Goal: Task Accomplishment & Management: Complete application form

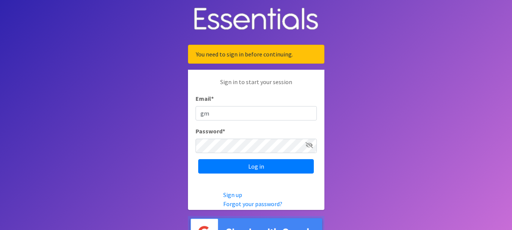
type input "[EMAIL_ADDRESS][DOMAIN_NAME]"
click at [311, 145] on icon at bounding box center [309, 145] width 8 height 6
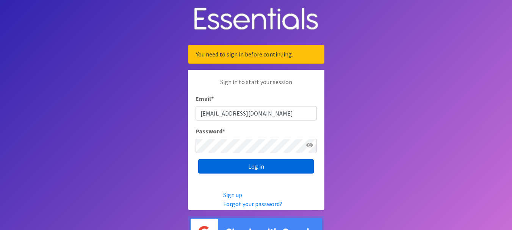
click at [229, 164] on input "Log in" at bounding box center [256, 166] width 116 height 14
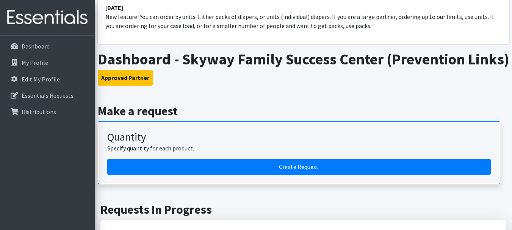
scroll to position [114, 0]
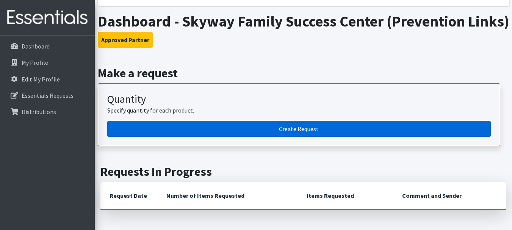
click at [257, 137] on link "Create Request" at bounding box center [298, 129] width 383 height 16
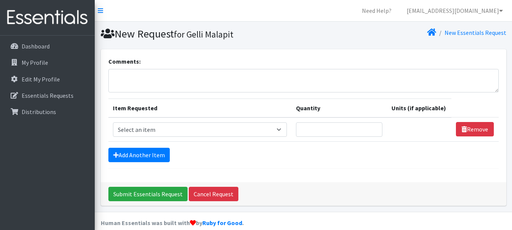
click at [282, 58] on div "Comments:" at bounding box center [303, 75] width 390 height 36
click at [161, 128] on select "Select an item # of Children this order will serve # of Individuals Living in H…" at bounding box center [200, 129] width 174 height 14
select select "13431"
click at [113, 122] on select "Select an item # of Children this order will serve # of Individuals Living in H…" at bounding box center [200, 129] width 174 height 14
click at [317, 131] on input "Quantity" at bounding box center [339, 129] width 87 height 14
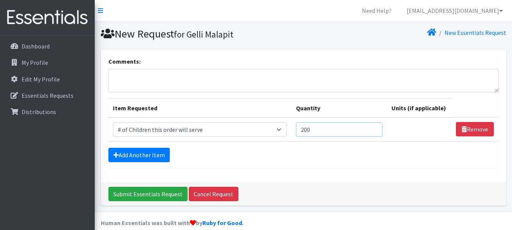
type input "200"
click at [155, 147] on form "Comments: Item Requested Quantity Units (if applicable) Item Requested Select a…" at bounding box center [303, 113] width 390 height 112
click at [155, 153] on link "Add Another Item" at bounding box center [138, 155] width 61 height 14
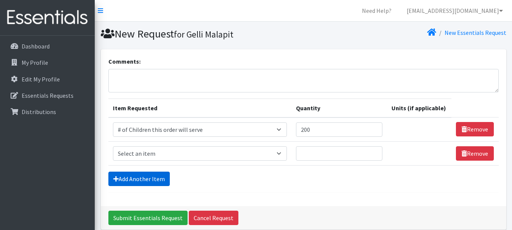
scroll to position [34, 0]
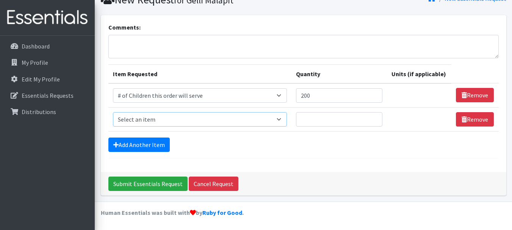
click at [162, 122] on select "Select an item # of Children this order will serve # of Individuals Living in H…" at bounding box center [200, 119] width 174 height 14
select select "6076"
click at [113, 112] on select "Select an item # of Children this order will serve # of Individuals Living in H…" at bounding box center [200, 119] width 174 height 14
click at [330, 123] on input "Quantity" at bounding box center [339, 119] width 87 height 14
type input "400"
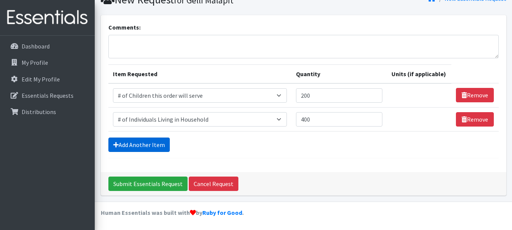
click at [133, 147] on link "Add Another Item" at bounding box center [138, 144] width 61 height 14
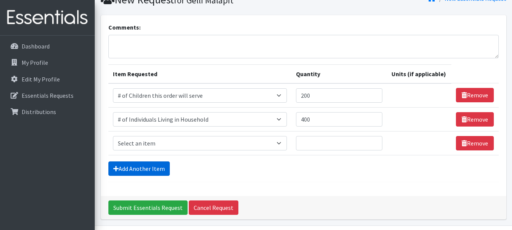
scroll to position [58, 0]
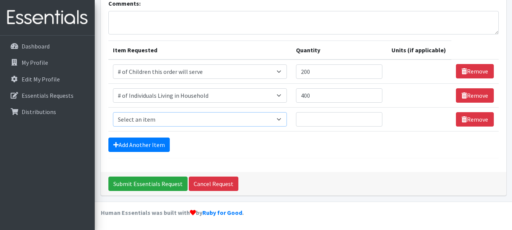
click at [136, 116] on select "Select an item # of Children this order will serve # of Individuals Living in H…" at bounding box center [200, 119] width 174 height 14
select select "1964"
click at [113, 112] on select "Select an item # of Children this order will serve # of Individuals Living in H…" at bounding box center [200, 119] width 174 height 14
click at [414, 122] on select "Please select a unit units Packs" at bounding box center [417, 119] width 60 height 14
select select "Pack"
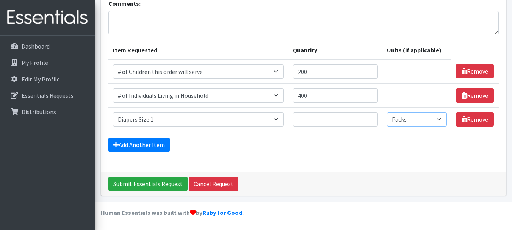
click at [387, 112] on select "Please select a unit units Packs" at bounding box center [417, 119] width 60 height 14
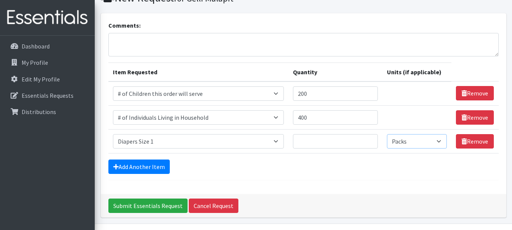
scroll to position [0, 0]
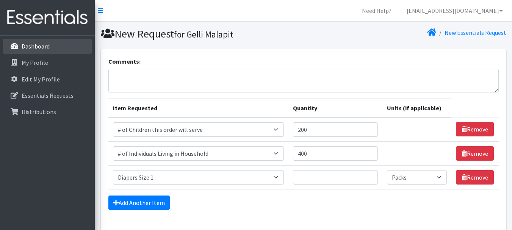
click at [49, 49] on link "Dashboard" at bounding box center [47, 46] width 89 height 15
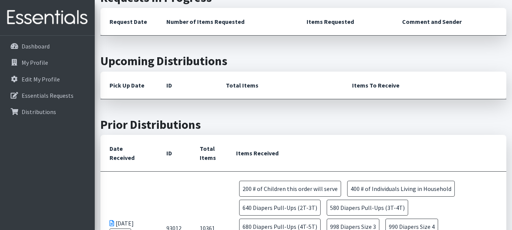
scroll to position [114, 0]
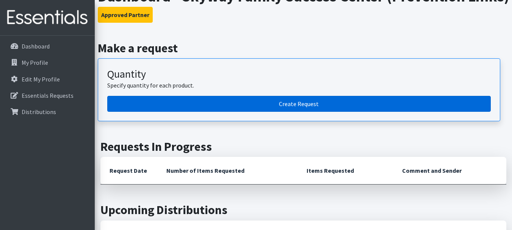
click at [298, 112] on link "Create Request" at bounding box center [298, 104] width 383 height 16
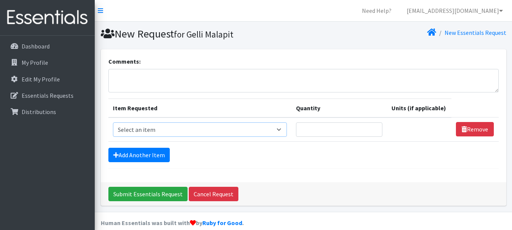
click at [195, 128] on select "Select an item # of Children this order will serve # of Individuals Living in H…" at bounding box center [200, 129] width 174 height 14
select select "13431"
click at [113, 122] on select "Select an item # of Children this order will serve # of Individuals Living in H…" at bounding box center [200, 129] width 174 height 14
click at [308, 127] on input "Quantity" at bounding box center [339, 129] width 87 height 14
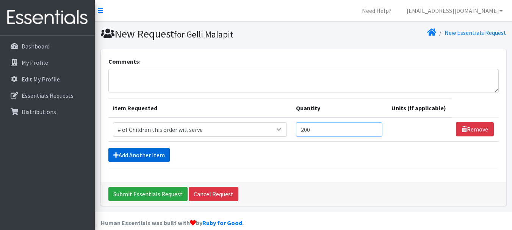
type input "200"
click at [130, 157] on link "Add Another Item" at bounding box center [138, 155] width 61 height 14
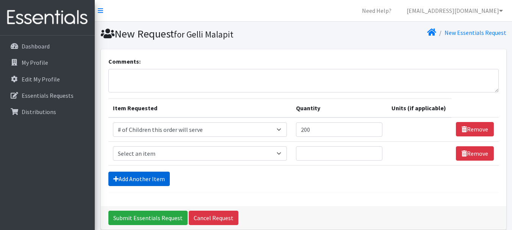
scroll to position [34, 0]
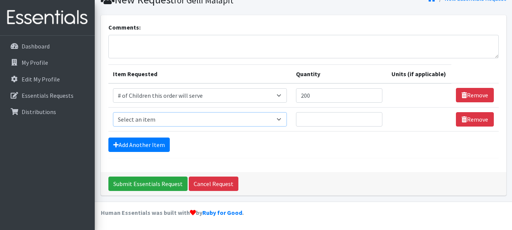
click at [167, 121] on select "Select an item # of Children this order will serve # of Individuals Living in H…" at bounding box center [200, 119] width 174 height 14
select select "6076"
click at [113, 112] on select "Select an item # of Children this order will serve # of Individuals Living in H…" at bounding box center [200, 119] width 174 height 14
click at [317, 122] on input "Quantity" at bounding box center [339, 119] width 87 height 14
type input "4"
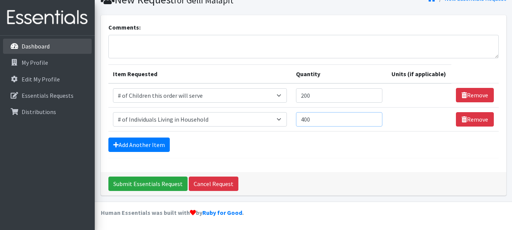
type input "400"
click at [41, 42] on link "Dashboard" at bounding box center [47, 46] width 89 height 15
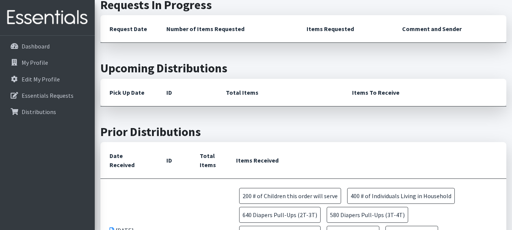
scroll to position [189, 0]
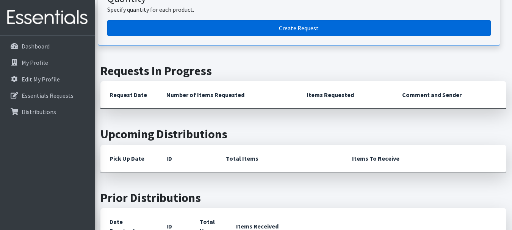
click at [203, 36] on link "Create Request" at bounding box center [298, 28] width 383 height 16
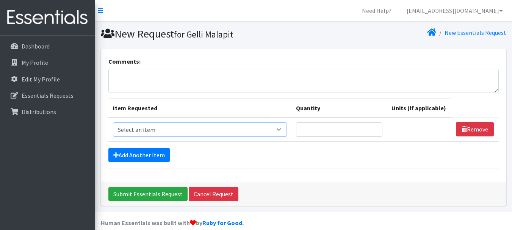
click at [184, 129] on select "Select an item # of Children this order will serve # of Individuals Living in H…" at bounding box center [200, 129] width 174 height 14
select select "13431"
click at [113, 122] on select "Select an item # of Children this order will serve # of Individuals Living in H…" at bounding box center [200, 129] width 174 height 14
click at [337, 131] on input "Quantity" at bounding box center [339, 129] width 87 height 14
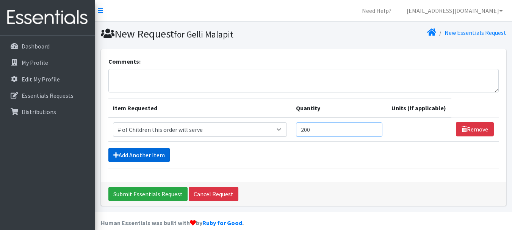
type input "200"
click at [124, 157] on link "Add Another Item" at bounding box center [138, 155] width 61 height 14
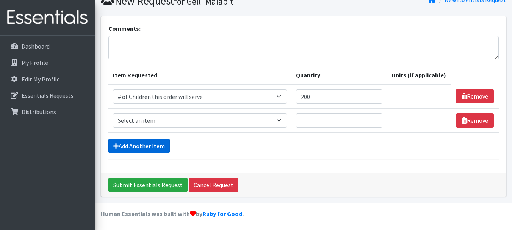
scroll to position [34, 0]
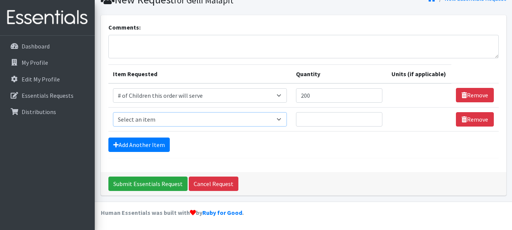
click at [182, 123] on select "Select an item # of Children this order will serve # of Individuals Living in H…" at bounding box center [200, 119] width 174 height 14
select select "6076"
click at [113, 112] on select "Select an item # of Children this order will serve # of Individuals Living in H…" at bounding box center [200, 119] width 174 height 14
click at [311, 117] on input "Quantity" at bounding box center [339, 119] width 87 height 14
type input "200"
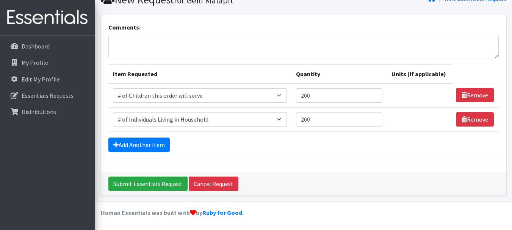
click at [261, 147] on div "Add Another Item" at bounding box center [303, 144] width 390 height 14
click at [146, 144] on link "Add Another Item" at bounding box center [138, 144] width 61 height 14
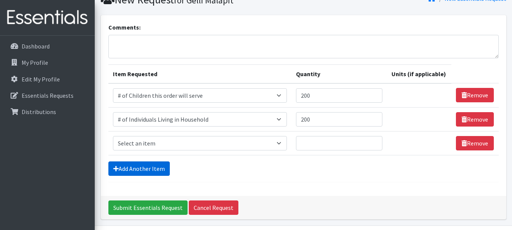
scroll to position [58, 0]
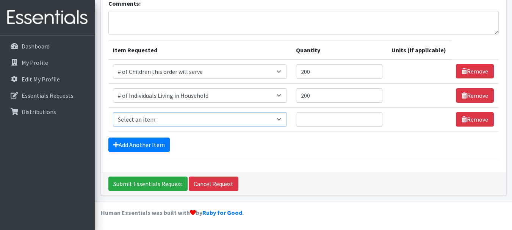
click at [172, 123] on select "Select an item # of Children this order will serve # of Individuals Living in H…" at bounding box center [200, 119] width 174 height 14
select select "15477"
click at [113, 112] on select "Select an item # of Children this order will serve # of Individuals Living in H…" at bounding box center [200, 119] width 174 height 14
click at [314, 123] on input "Quantity" at bounding box center [335, 119] width 85 height 14
click at [408, 121] on select "Please select a unit units Packs" at bounding box center [417, 119] width 60 height 14
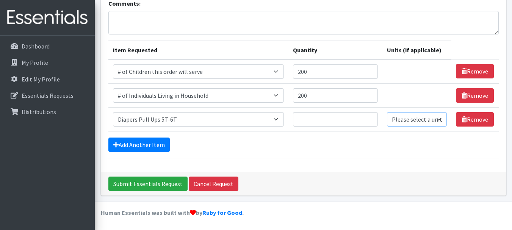
select select "Pack"
click at [387, 112] on select "Please select a unit units Packs" at bounding box center [417, 119] width 60 height 14
click at [316, 116] on input "Quantity" at bounding box center [335, 119] width 85 height 14
type input "20"
click at [154, 142] on link "Add Another Item" at bounding box center [138, 144] width 61 height 14
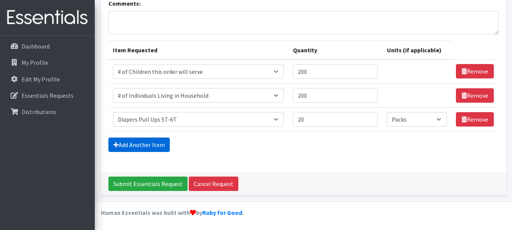
scroll to position [82, 0]
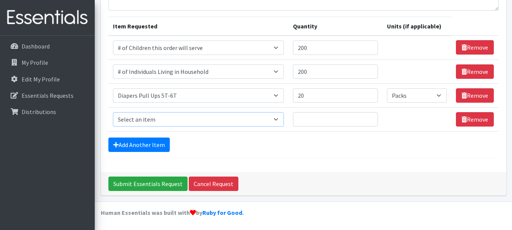
click at [165, 120] on select "Select an item # of Children this order will serve # of Individuals Living in H…" at bounding box center [198, 119] width 171 height 14
select select "1971"
click at [113, 112] on select "Select an item # of Children this order will serve # of Individuals Living in H…" at bounding box center [198, 119] width 171 height 14
click at [339, 122] on input "Quantity" at bounding box center [335, 119] width 85 height 14
type input "20"
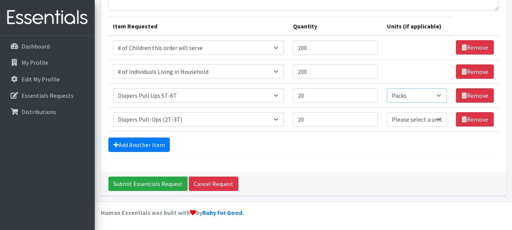
click at [411, 97] on select "Please select a unit units Packs" at bounding box center [417, 95] width 60 height 14
select select "-1"
click at [387, 88] on select "Please select a unit units Packs" at bounding box center [417, 95] width 60 height 14
click at [149, 141] on link "Add Another Item" at bounding box center [138, 144] width 61 height 14
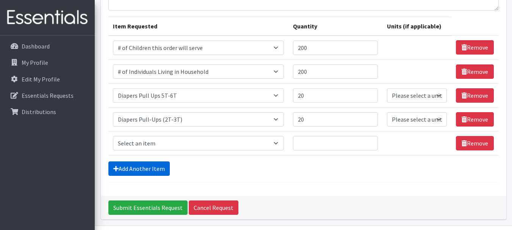
scroll to position [106, 0]
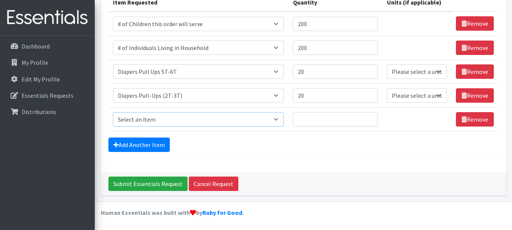
click at [157, 119] on select "Select an item # of Children this order will serve # of Individuals Living in H…" at bounding box center [198, 119] width 171 height 14
select select "1972"
click at [113, 112] on select "Select an item # of Children this order will serve # of Individuals Living in H…" at bounding box center [198, 119] width 171 height 14
click at [315, 122] on input "Quantity" at bounding box center [335, 119] width 85 height 14
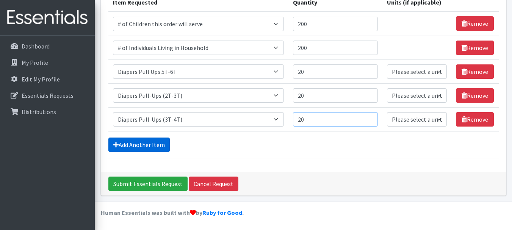
type input "20"
click at [123, 145] on link "Add Another Item" at bounding box center [138, 144] width 61 height 14
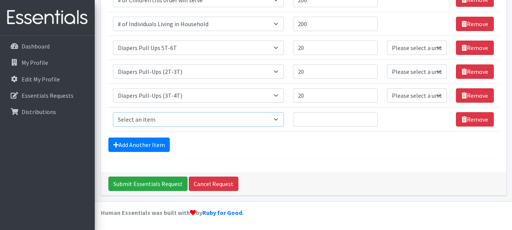
click at [139, 119] on select "Select an item # of Children this order will serve # of Individuals Living in H…" at bounding box center [198, 119] width 171 height 14
select select "1973"
click at [113, 112] on select "Select an item # of Children this order will serve # of Individuals Living in H…" at bounding box center [198, 119] width 171 height 14
click at [316, 124] on input "Quantity" at bounding box center [335, 119] width 85 height 14
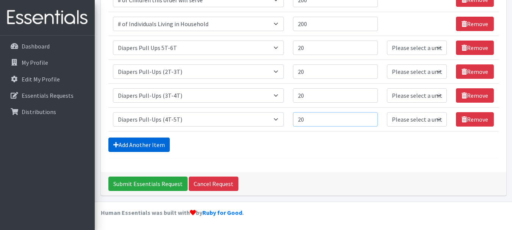
type input "20"
click at [153, 148] on link "Add Another Item" at bounding box center [138, 144] width 61 height 14
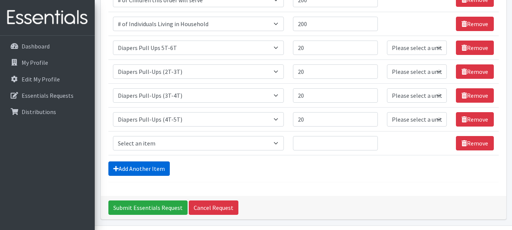
scroll to position [153, 0]
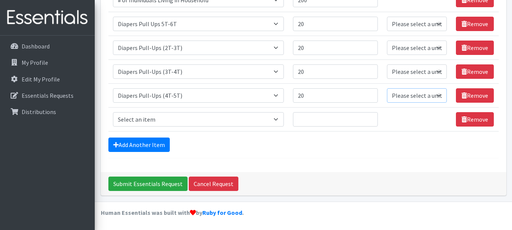
click at [417, 95] on select "Please select a unit units Packs" at bounding box center [417, 95] width 60 height 14
select select "Pack"
click at [387, 88] on select "Please select a unit units Packs" at bounding box center [417, 95] width 60 height 14
click at [420, 72] on select "Please select a unit units Packs" at bounding box center [417, 71] width 60 height 14
select select "Pack"
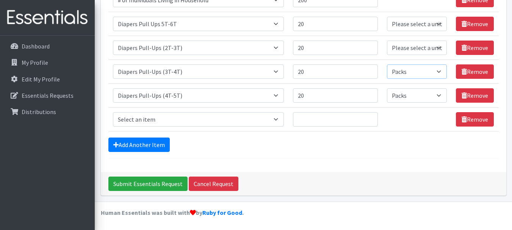
click at [387, 64] on select "Please select a unit units Packs" at bounding box center [417, 71] width 60 height 14
click at [420, 48] on select "Please select a unit units Packs" at bounding box center [417, 48] width 60 height 14
select select "Pack"
click at [387, 41] on select "Please select a unit units Packs" at bounding box center [417, 48] width 60 height 14
click at [422, 27] on select "Please select a unit units Packs" at bounding box center [417, 24] width 60 height 14
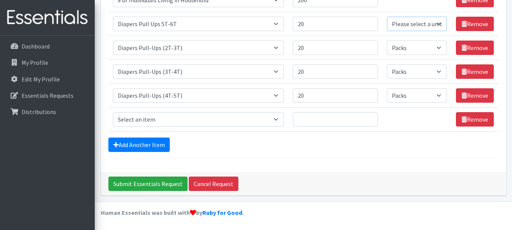
select select "Pack"
click at [387, 17] on select "Please select a unit units Packs" at bounding box center [417, 24] width 60 height 14
click at [196, 117] on select "Select an item # of Children this order will serve # of Individuals Living in H…" at bounding box center [198, 119] width 171 height 14
select select "1964"
click at [113, 112] on select "Select an item # of Children this order will serve # of Individuals Living in H…" at bounding box center [198, 119] width 171 height 14
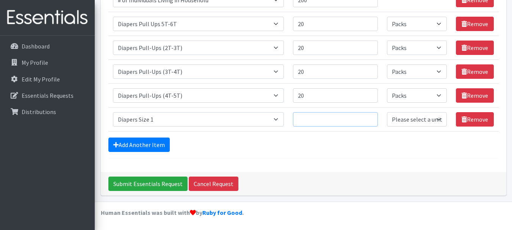
click at [301, 116] on input "Quantity" at bounding box center [335, 119] width 85 height 14
type input "20"
click at [409, 120] on select "Please select a unit units Packs" at bounding box center [417, 119] width 60 height 14
select select "Pack"
click at [387, 112] on select "Please select a unit units Packs" at bounding box center [417, 119] width 60 height 14
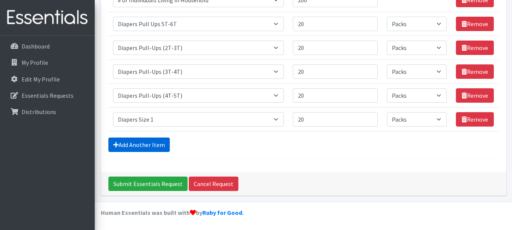
click at [137, 140] on link "Add Another Item" at bounding box center [138, 144] width 61 height 14
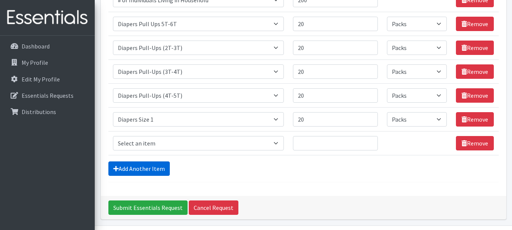
scroll to position [177, 0]
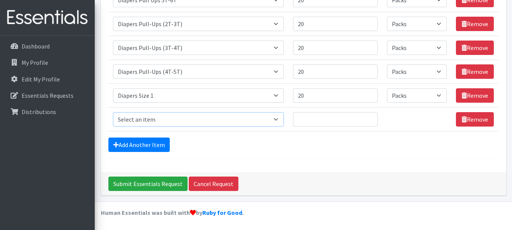
click at [156, 118] on select "Select an item # of Children this order will serve # of Individuals Living in H…" at bounding box center [198, 119] width 171 height 14
select select "1965"
click at [113, 112] on select "Select an item # of Children this order will serve # of Individuals Living in H…" at bounding box center [198, 119] width 171 height 14
click at [305, 118] on input "Quantity" at bounding box center [335, 119] width 85 height 14
type input "20"
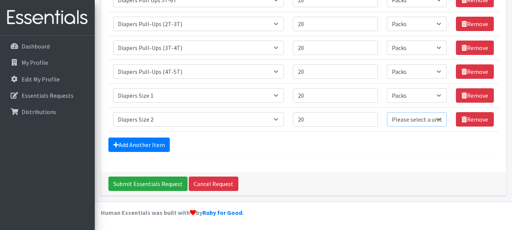
click at [406, 120] on select "Please select a unit units Packs" at bounding box center [417, 119] width 60 height 14
select select "Pack"
click at [387, 112] on select "Please select a unit units Packs" at bounding box center [417, 119] width 60 height 14
click at [143, 146] on link "Add Another Item" at bounding box center [138, 144] width 61 height 14
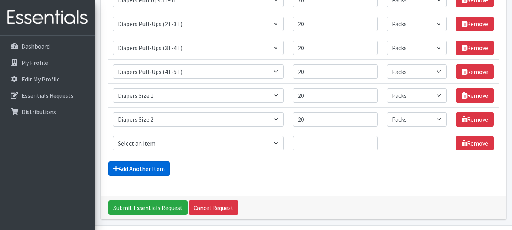
scroll to position [201, 0]
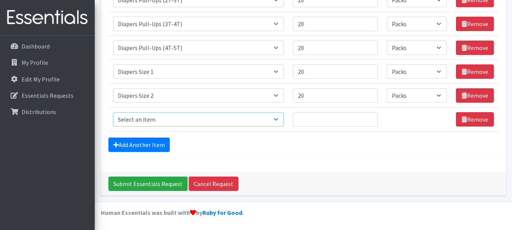
click at [158, 114] on select "Select an item # of Children this order will serve # of Individuals Living in H…" at bounding box center [198, 119] width 171 height 14
select select "1966"
click at [113, 112] on select "Select an item # of Children this order will serve # of Individuals Living in H…" at bounding box center [198, 119] width 171 height 14
click at [319, 119] on input "Quantity" at bounding box center [335, 119] width 85 height 14
type input "20"
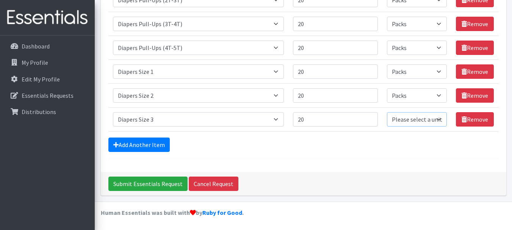
click at [401, 123] on select "Please select a unit units Packs" at bounding box center [417, 119] width 60 height 14
select select "Pack"
click at [387, 112] on select "Please select a unit units Packs" at bounding box center [417, 119] width 60 height 14
click at [120, 144] on link "Add Another Item" at bounding box center [138, 144] width 61 height 14
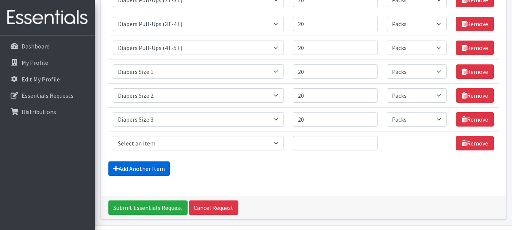
scroll to position [225, 0]
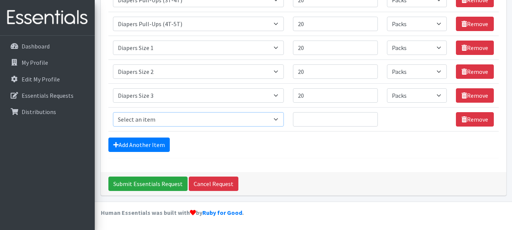
click at [145, 119] on select "Select an item # of Children this order will serve # of Individuals Living in H…" at bounding box center [198, 119] width 171 height 14
select select "1967"
click at [113, 112] on select "Select an item # of Children this order will serve # of Individuals Living in H…" at bounding box center [198, 119] width 171 height 14
click at [309, 122] on input "Quantity" at bounding box center [335, 119] width 85 height 14
type input "20"
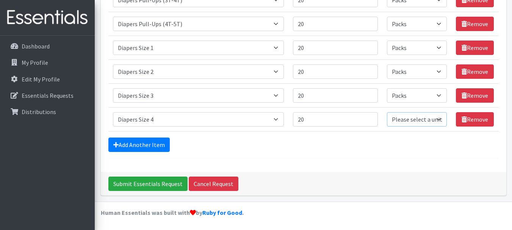
click at [397, 122] on select "Please select a unit units Packs" at bounding box center [417, 119] width 60 height 14
select select "Pack"
click at [387, 112] on select "Please select a unit units Packs" at bounding box center [417, 119] width 60 height 14
click at [141, 141] on link "Add Another Item" at bounding box center [138, 144] width 61 height 14
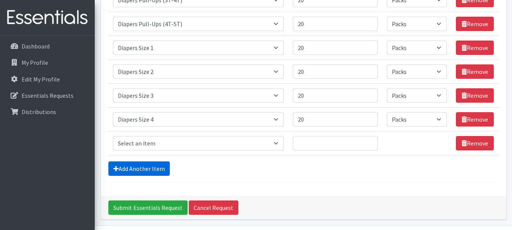
scroll to position [249, 0]
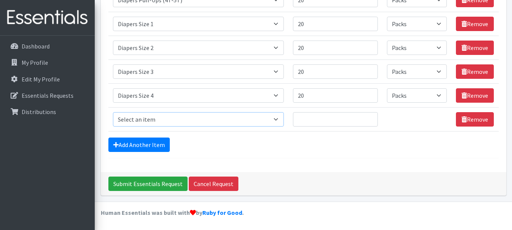
click at [156, 117] on select "Select an item # of Children this order will serve # of Individuals Living in H…" at bounding box center [198, 119] width 171 height 14
select select "1968"
click at [113, 112] on select "Select an item # of Children this order will serve # of Individuals Living in H…" at bounding box center [198, 119] width 171 height 14
click at [322, 119] on input "Quantity" at bounding box center [335, 119] width 85 height 14
type input "20"
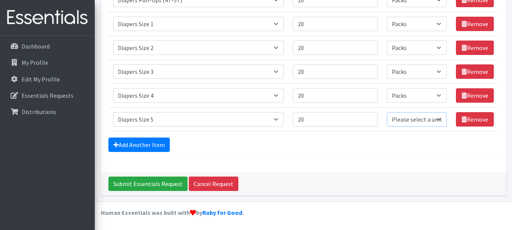
click at [390, 122] on select "Please select a unit units Packs" at bounding box center [417, 119] width 60 height 14
select select "Pack"
click at [387, 112] on select "Please select a unit units Packs" at bounding box center [417, 119] width 60 height 14
click at [114, 142] on icon at bounding box center [115, 145] width 5 height 6
click at [131, 144] on link "Add Another Item" at bounding box center [138, 144] width 61 height 14
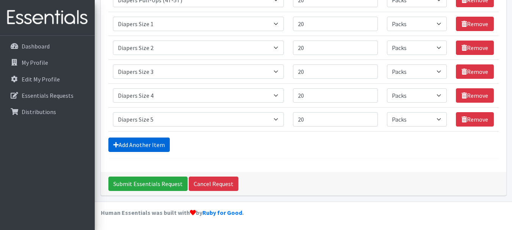
scroll to position [273, 0]
click at [137, 121] on select "Select an item # of Children this order will serve # of Individuals Living in H…" at bounding box center [198, 119] width 171 height 14
select select "1969"
click at [113, 112] on select "Select an item # of Children this order will serve # of Individuals Living in H…" at bounding box center [198, 119] width 171 height 14
click at [322, 117] on input "Quantity" at bounding box center [335, 119] width 85 height 14
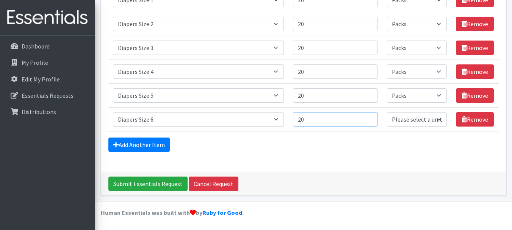
type input "20"
click at [405, 117] on select "Please select a unit units Packs" at bounding box center [417, 119] width 60 height 14
select select "Pack"
click at [387, 112] on select "Please select a unit units Packs" at bounding box center [417, 119] width 60 height 14
click at [132, 144] on link "Add Another Item" at bounding box center [138, 144] width 61 height 14
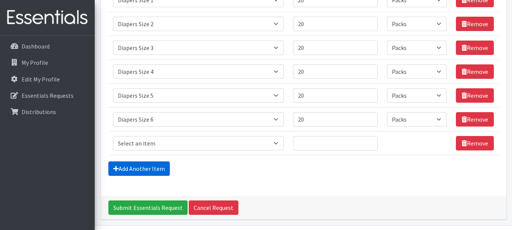
scroll to position [297, 0]
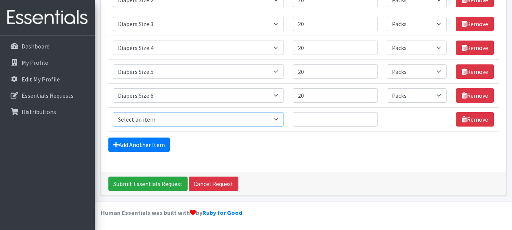
click at [141, 118] on select "Select an item # of Children this order will serve # of Individuals Living in H…" at bounding box center [198, 119] width 171 height 14
select select "1970"
click at [113, 112] on select "Select an item # of Children this order will serve # of Individuals Living in H…" at bounding box center [198, 119] width 171 height 14
click at [327, 122] on input "Quantity" at bounding box center [335, 119] width 85 height 14
type input "20"
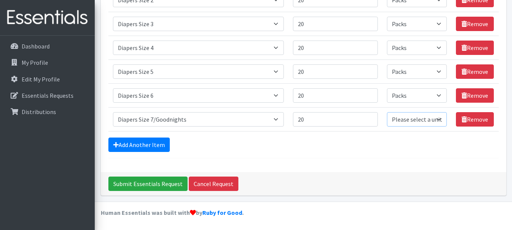
click at [396, 123] on select "Please select a unit units Packs" at bounding box center [417, 119] width 60 height 14
select select "Pack"
click at [387, 112] on select "Please select a unit units Packs" at bounding box center [417, 119] width 60 height 14
click at [155, 150] on link "Add Another Item" at bounding box center [138, 144] width 61 height 14
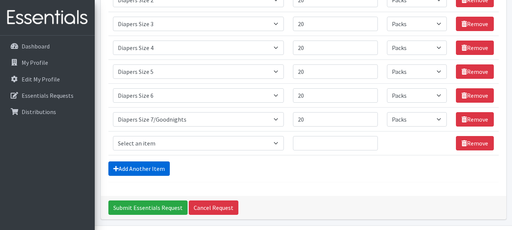
scroll to position [320, 0]
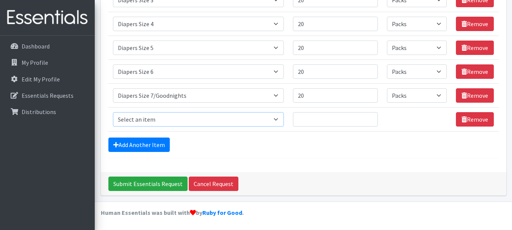
click at [157, 116] on select "Select an item # of Children this order will serve # of Individuals Living in H…" at bounding box center [198, 119] width 171 height 14
select select "2005"
click at [113, 112] on select "Select an item # of Children this order will serve # of Individuals Living in H…" at bounding box center [198, 119] width 171 height 14
click at [322, 122] on input "Quantity" at bounding box center [335, 119] width 85 height 14
type input "2"
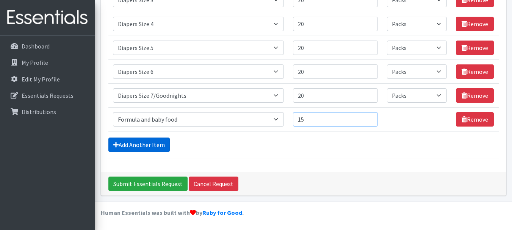
type input "15"
click at [149, 143] on link "Add Another Item" at bounding box center [138, 144] width 61 height 14
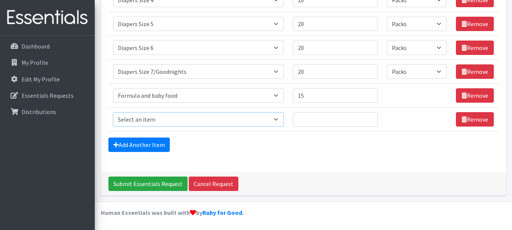
click at [157, 123] on select "Select an item # of Children this order will serve # of Individuals Living in H…" at bounding box center [198, 119] width 171 height 14
select select "5659"
click at [113, 112] on select "Select an item # of Children this order will serve # of Individuals Living in H…" at bounding box center [198, 119] width 171 height 14
click at [328, 124] on input "Quantity" at bounding box center [335, 119] width 85 height 14
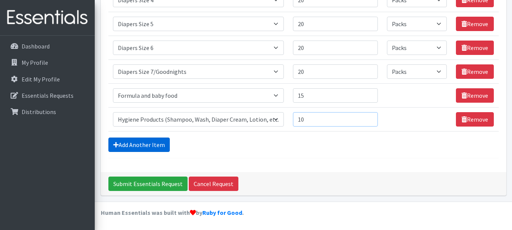
type input "10"
click at [150, 146] on link "Add Another Item" at bounding box center [138, 144] width 61 height 14
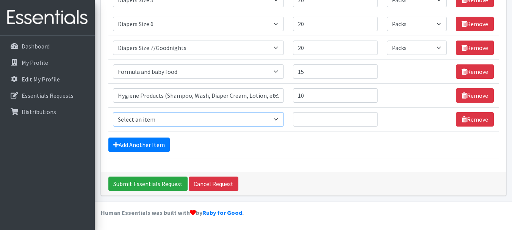
click at [157, 115] on select "Select an item # of Children this order will serve # of Individuals Living in H…" at bounding box center [198, 119] width 171 height 14
select select "5772"
click at [113, 112] on select "Select an item # of Children this order will serve # of Individuals Living in H…" at bounding box center [198, 119] width 171 height 14
click at [324, 117] on input "Quantity" at bounding box center [335, 119] width 85 height 14
type input "1"
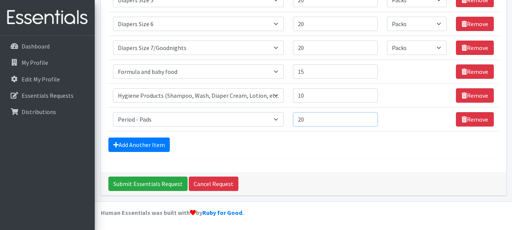
type input "2"
type input "150"
click at [147, 141] on link "Add Another Item" at bounding box center [138, 144] width 61 height 14
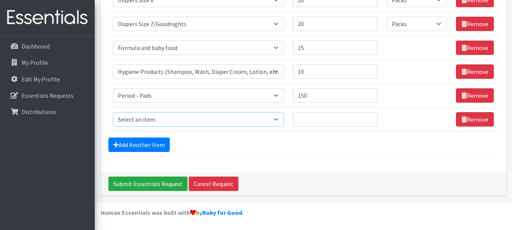
click at [164, 117] on select "Select an item # of Children this order will serve # of Individuals Living in H…" at bounding box center [198, 119] width 171 height 14
select select "1929"
click at [113, 112] on select "Select an item # of Children this order will serve # of Individuals Living in H…" at bounding box center [198, 119] width 171 height 14
click at [317, 123] on input "Quantity" at bounding box center [335, 119] width 85 height 14
type input "50"
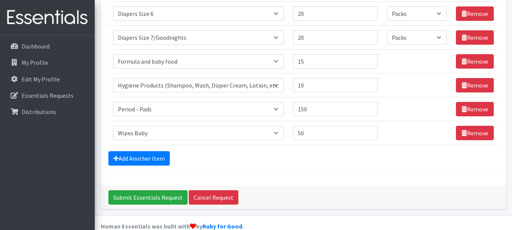
scroll to position [379, 0]
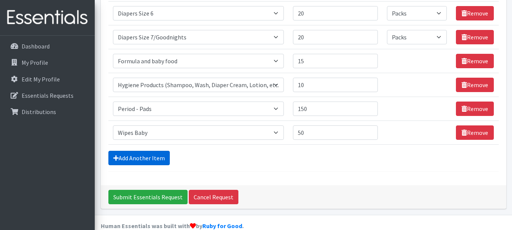
click at [156, 160] on link "Add Another Item" at bounding box center [138, 158] width 61 height 14
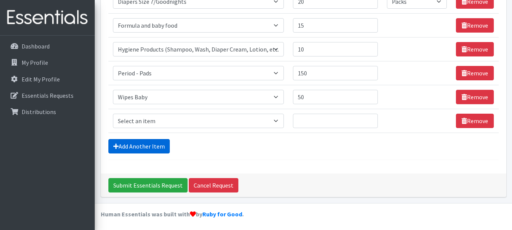
scroll to position [416, 0]
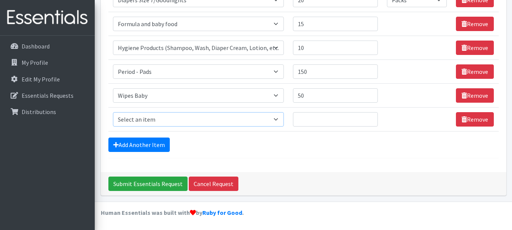
click at [162, 123] on select "Select an item # of Children this order will serve # of Individuals Living in H…" at bounding box center [198, 119] width 171 height 14
select select "14363"
click at [113, 112] on select "Select an item # of Children this order will serve # of Individuals Living in H…" at bounding box center [198, 119] width 171 height 14
click at [319, 122] on input "Quantity" at bounding box center [335, 119] width 85 height 14
type input "25"
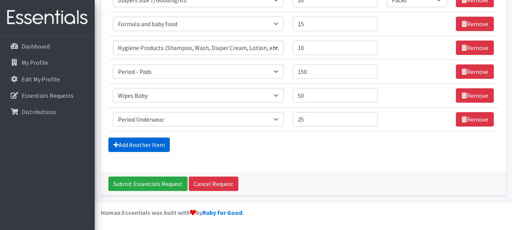
click at [156, 140] on link "Add Another Item" at bounding box center [138, 144] width 61 height 14
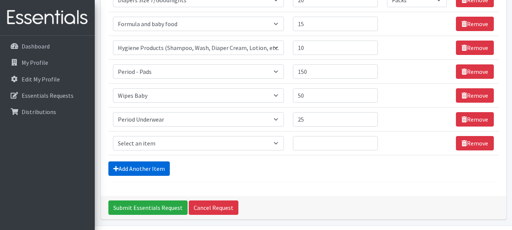
scroll to position [440, 0]
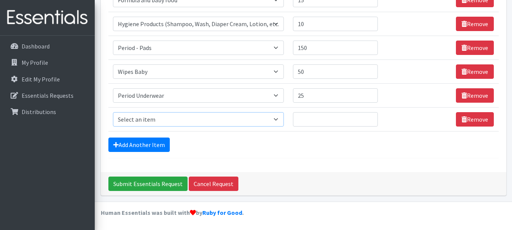
click at [153, 115] on select "Select an item # of Children this order will serve # of Individuals Living in H…" at bounding box center [198, 119] width 171 height 14
click at [250, 158] on hr at bounding box center [303, 158] width 390 height 0
click at [476, 119] on link "Remove" at bounding box center [475, 119] width 38 height 14
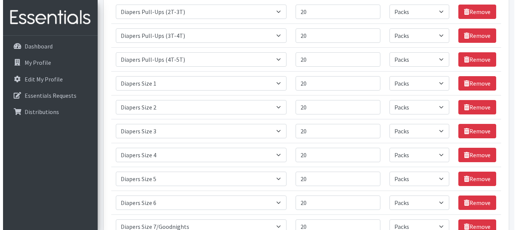
scroll to position [416, 0]
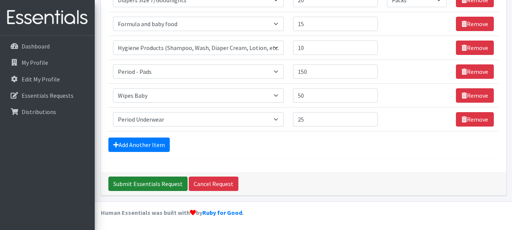
click at [147, 180] on input "Submit Essentials Request" at bounding box center [147, 183] width 79 height 14
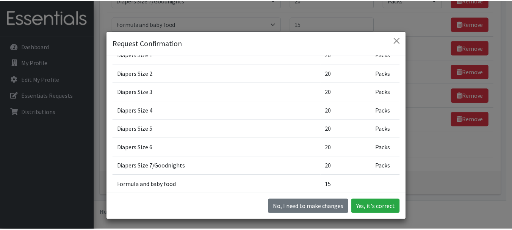
scroll to position [227, 0]
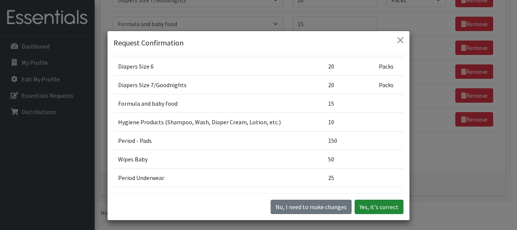
click at [388, 207] on button "Yes, it's correct" at bounding box center [379, 207] width 49 height 14
